Goal: Find specific page/section: Find specific page/section

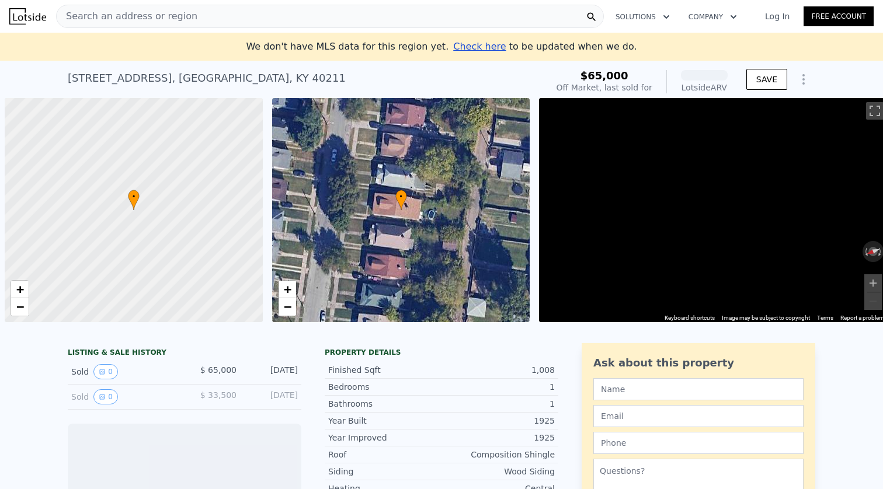
scroll to position [0, 5]
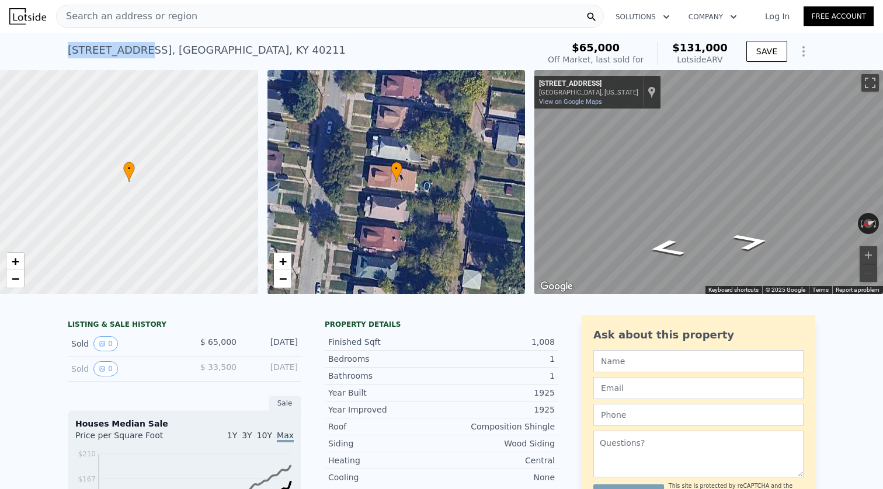
drag, startPoint x: 70, startPoint y: 49, endPoint x: 136, endPoint y: 51, distance: 65.5
click at [136, 51] on div "[STREET_ADDRESS]" at bounding box center [207, 50] width 278 height 16
copy div "[STREET_ADDRESS]"
click at [128, 19] on span "Search an address or region" at bounding box center [127, 16] width 141 height 14
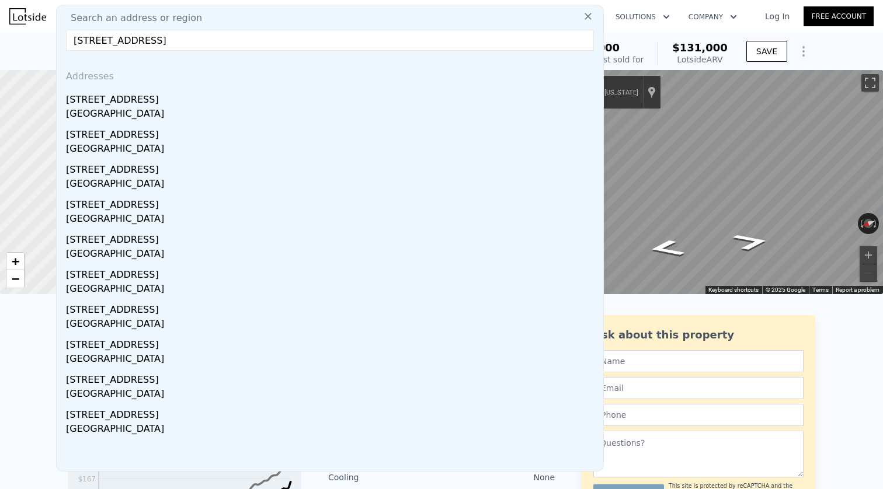
click at [133, 43] on input "[STREET_ADDRESS]" at bounding box center [330, 40] width 528 height 21
click at [96, 36] on input "[STREET_ADDRESS]" at bounding box center [330, 40] width 528 height 21
click at [121, 40] on input "[STREET_ADDRESS]" at bounding box center [330, 40] width 528 height 21
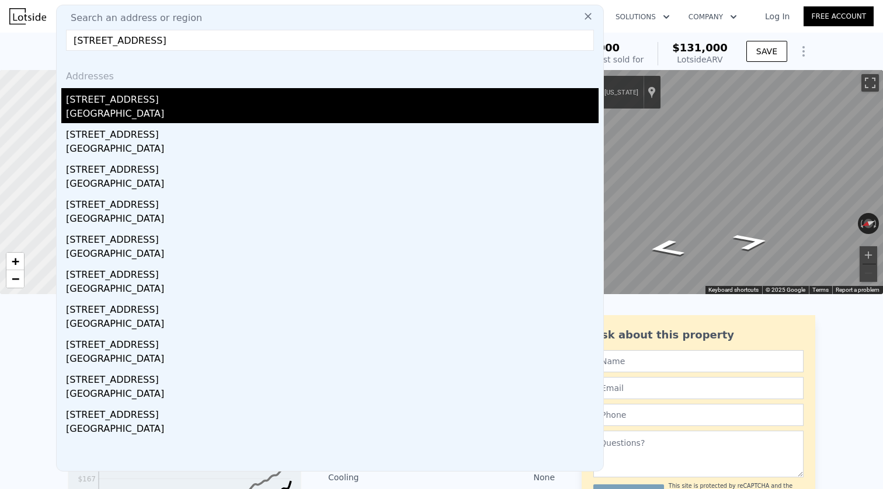
type input "[STREET_ADDRESS]"
click at [124, 106] on div "[STREET_ADDRESS]" at bounding box center [332, 97] width 533 height 19
